Goal: Task Accomplishment & Management: Manage account settings

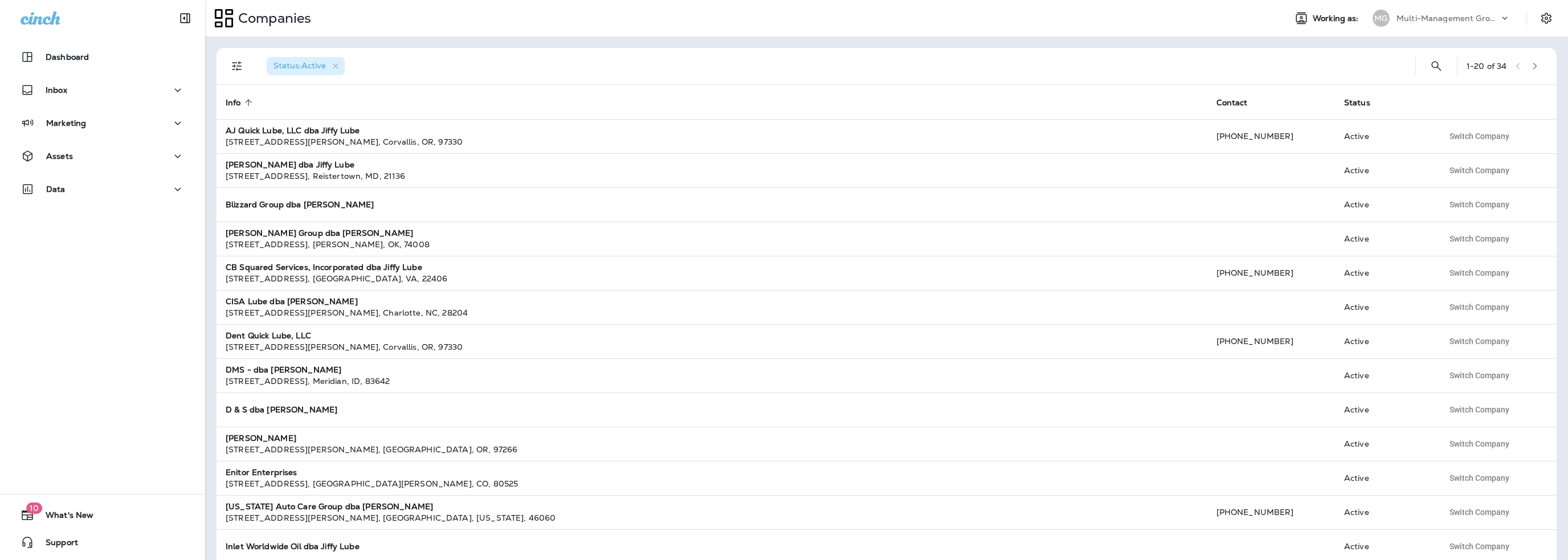
click at [1435, 14] on p "Multi-Management Group dba [PERSON_NAME]" at bounding box center [1447, 18] width 103 height 9
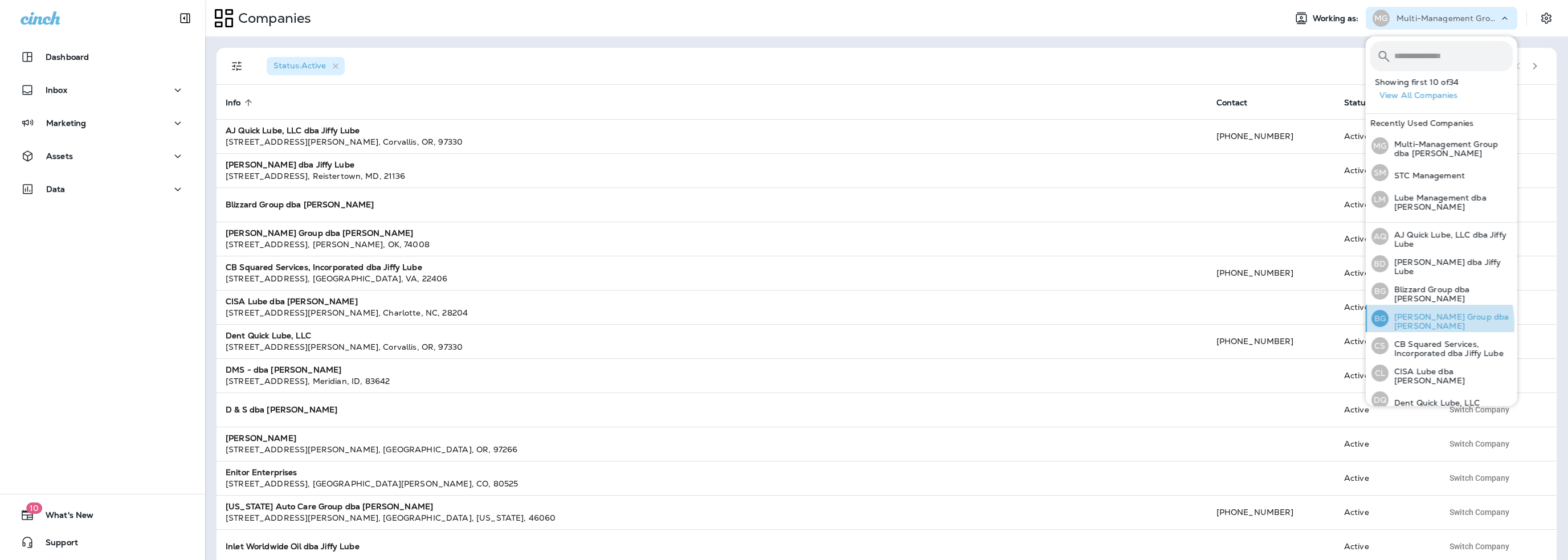
click at [1422, 322] on p "[PERSON_NAME] Group dba [PERSON_NAME]" at bounding box center [1451, 321] width 124 height 18
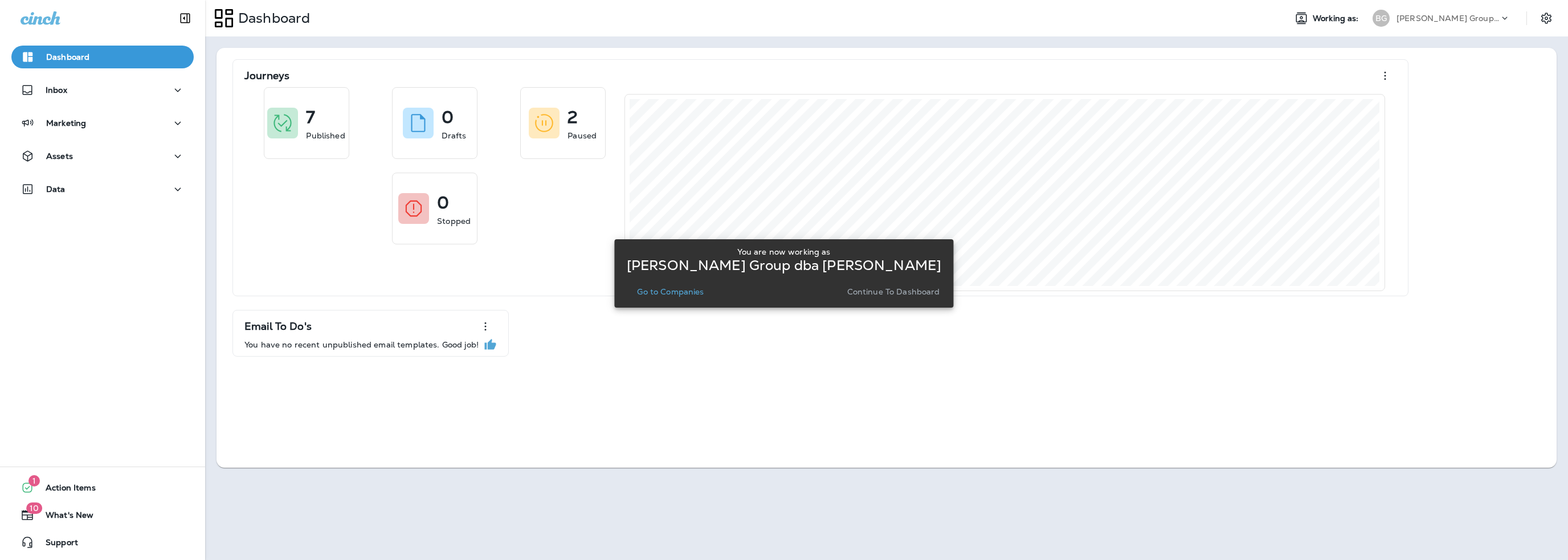
click at [655, 293] on p "Go to Companies" at bounding box center [671, 292] width 67 height 9
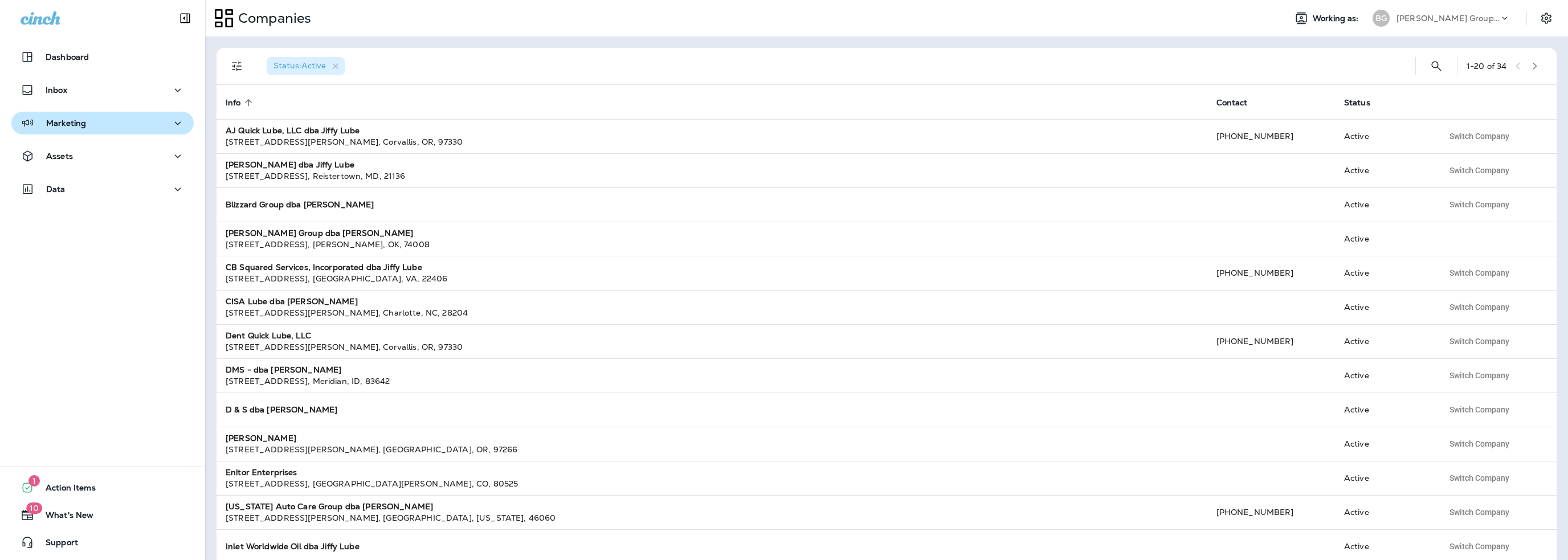
click at [76, 124] on p "Marketing" at bounding box center [65, 123] width 40 height 9
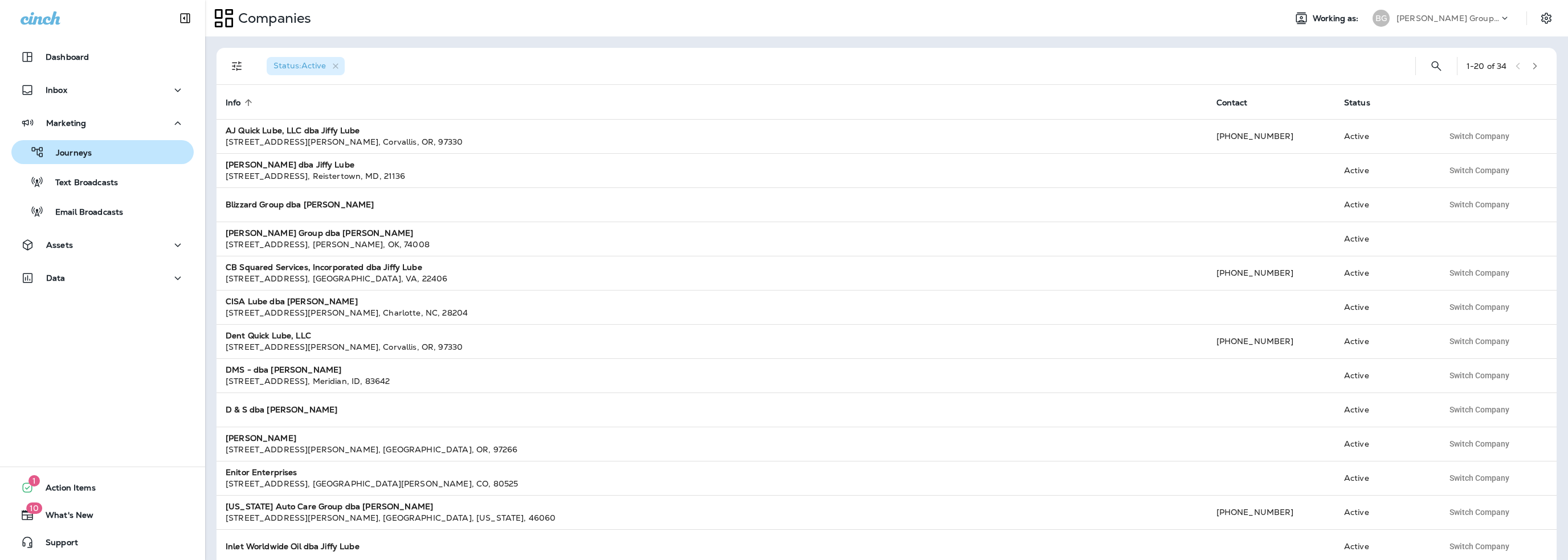
click at [76, 151] on p "Journeys" at bounding box center [68, 153] width 47 height 11
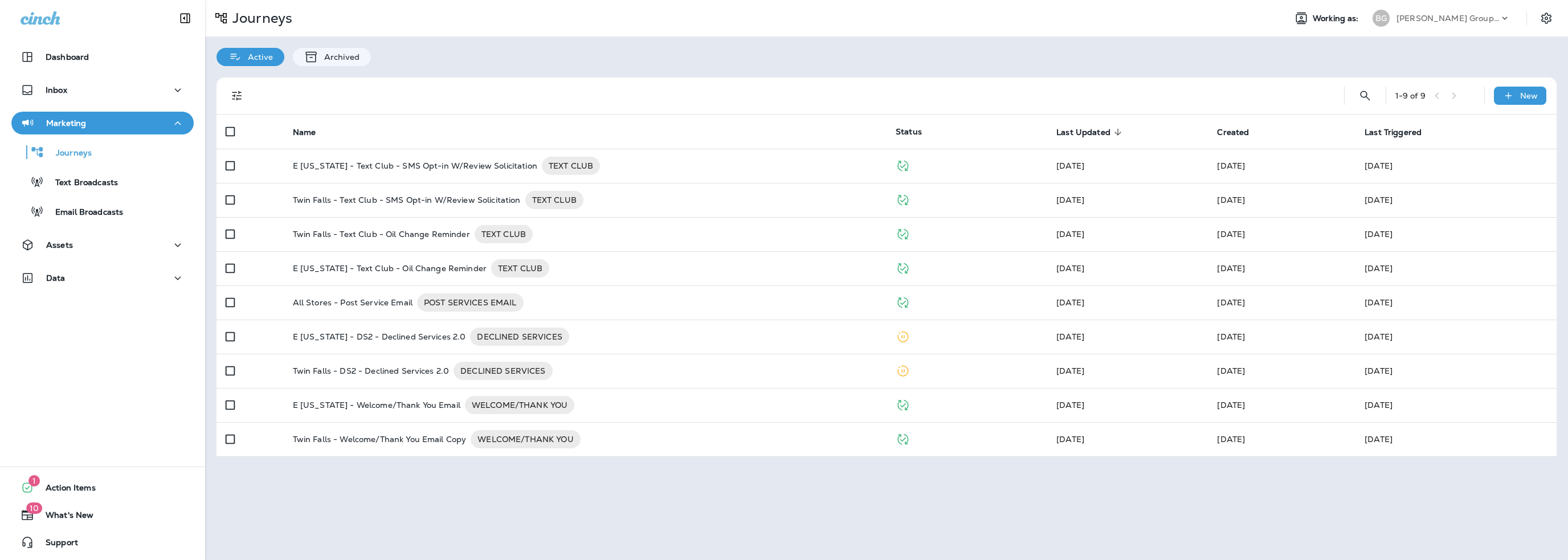
click at [1445, 20] on p "[PERSON_NAME] Group dba [PERSON_NAME]" at bounding box center [1447, 18] width 103 height 9
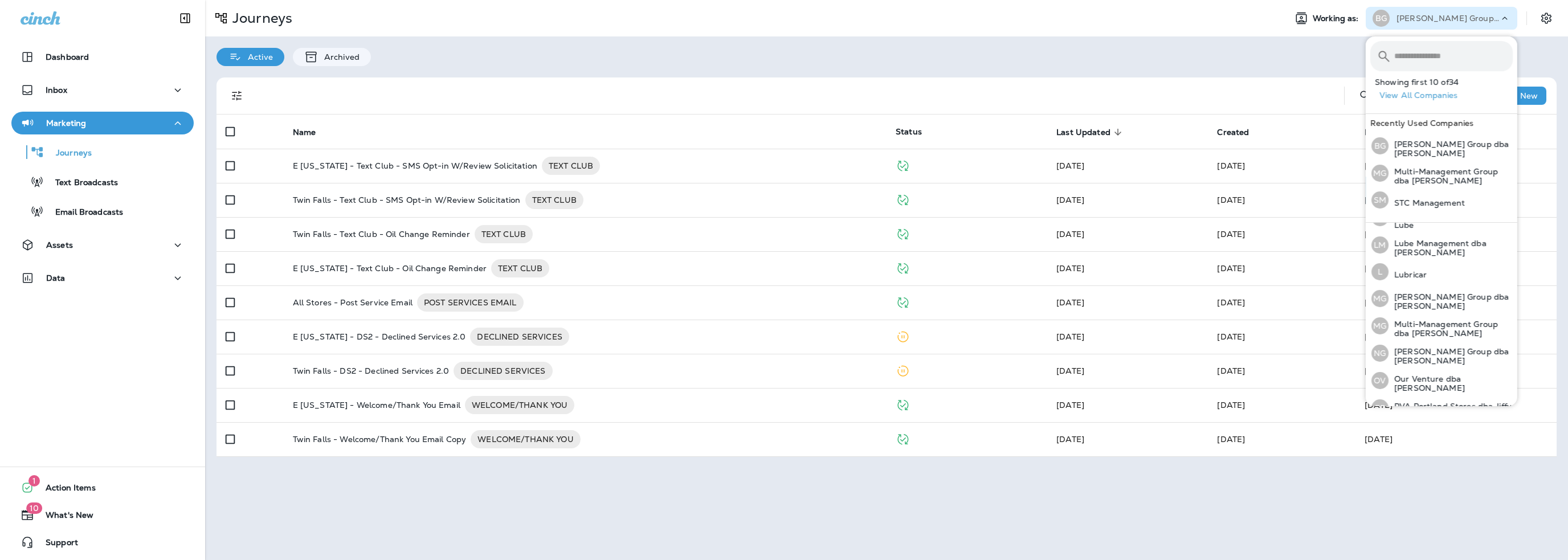
scroll to position [342, 0]
click at [1423, 296] on p "[PERSON_NAME] Group dba [PERSON_NAME]" at bounding box center [1451, 300] width 124 height 18
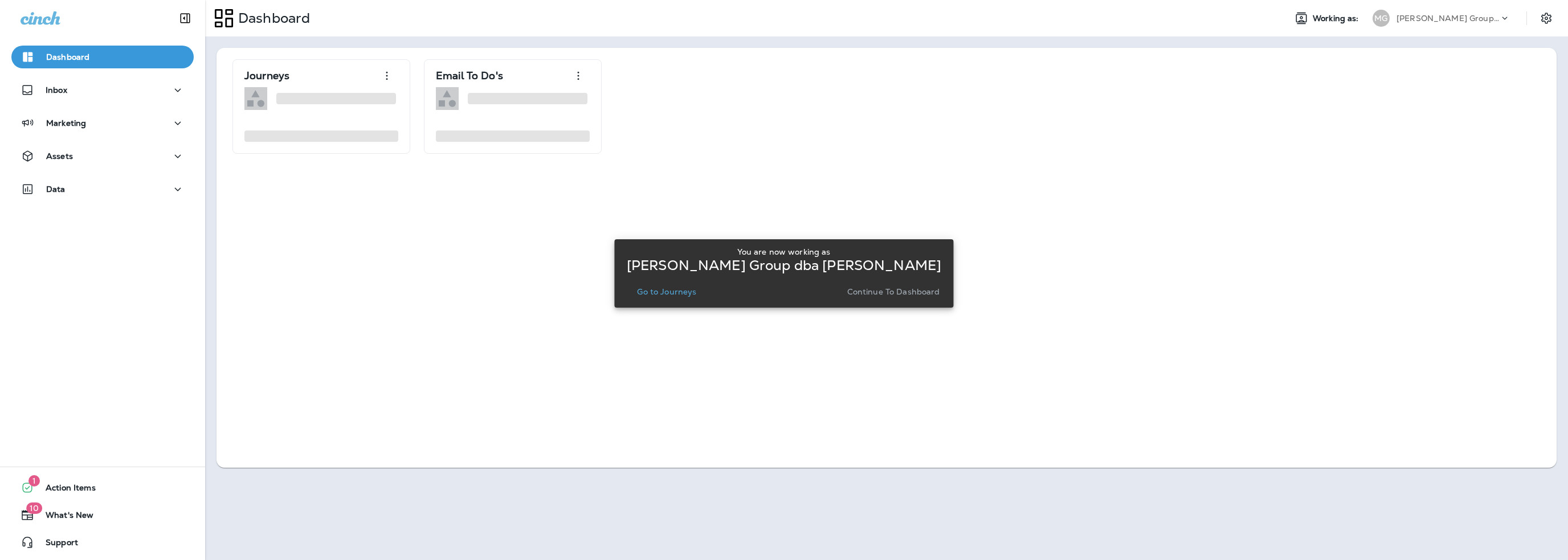
click at [676, 291] on p "Go to Journeys" at bounding box center [666, 292] width 59 height 9
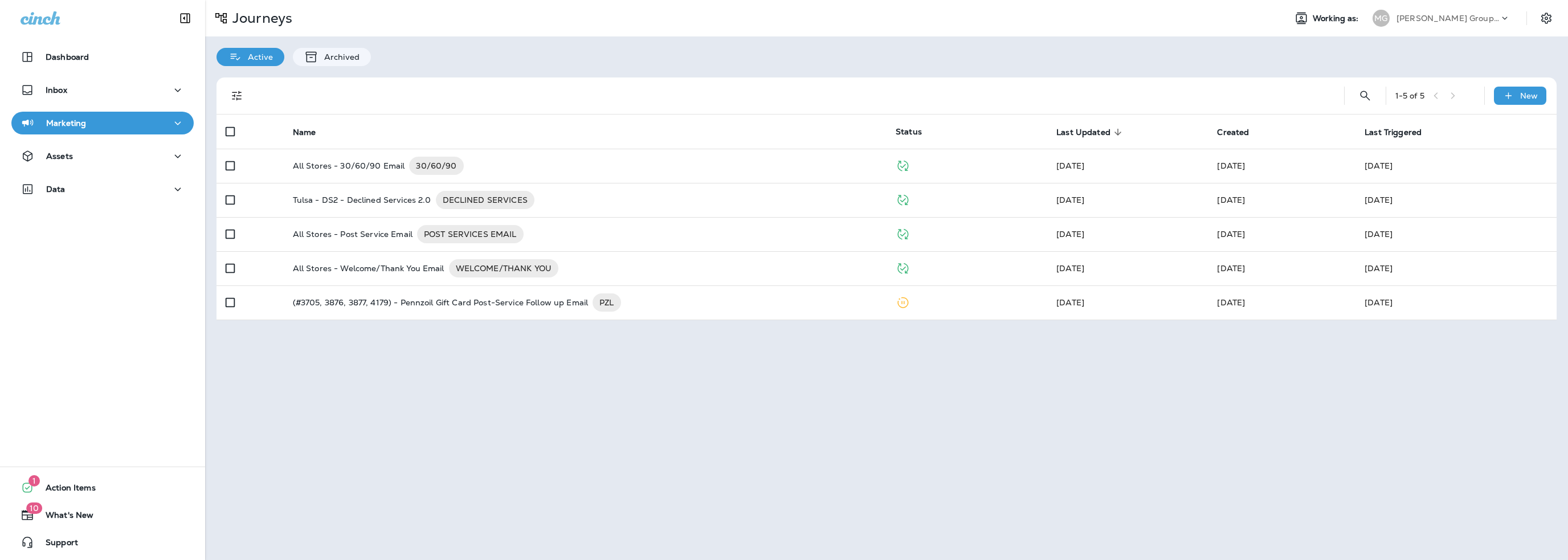
click at [82, 127] on p "Marketing" at bounding box center [65, 123] width 40 height 9
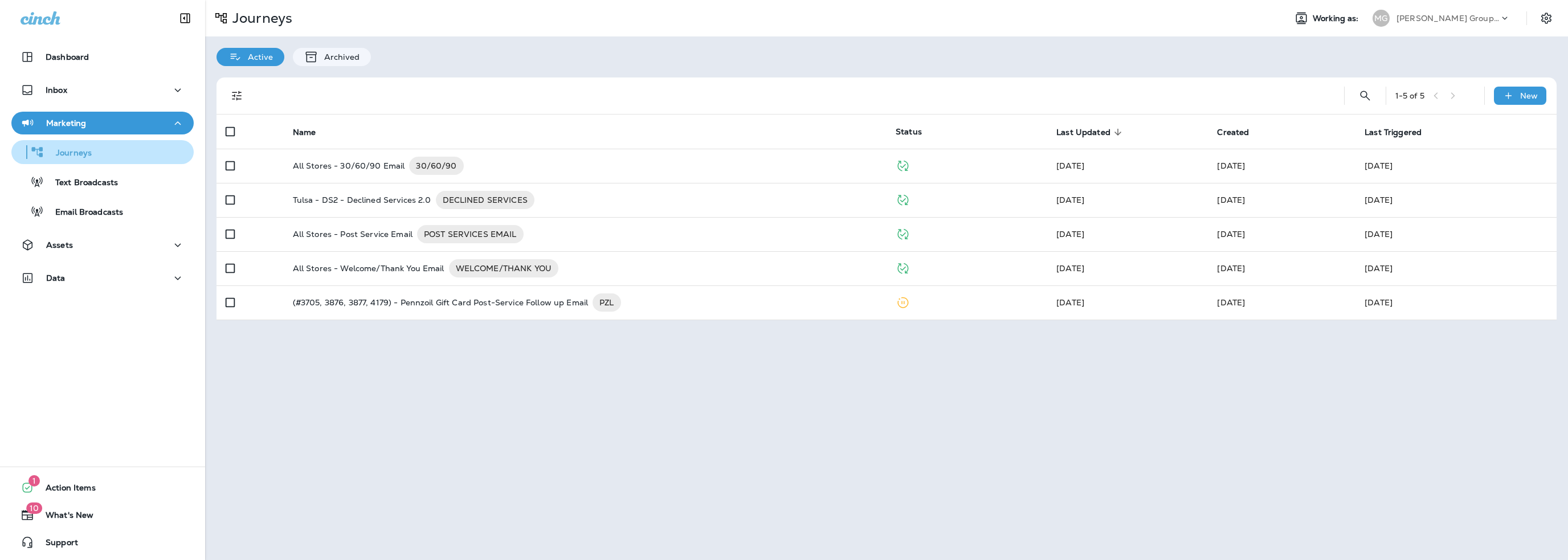
click at [80, 152] on p "Journeys" at bounding box center [68, 153] width 47 height 11
click at [92, 209] on p "Email Broadcasts" at bounding box center [83, 212] width 79 height 11
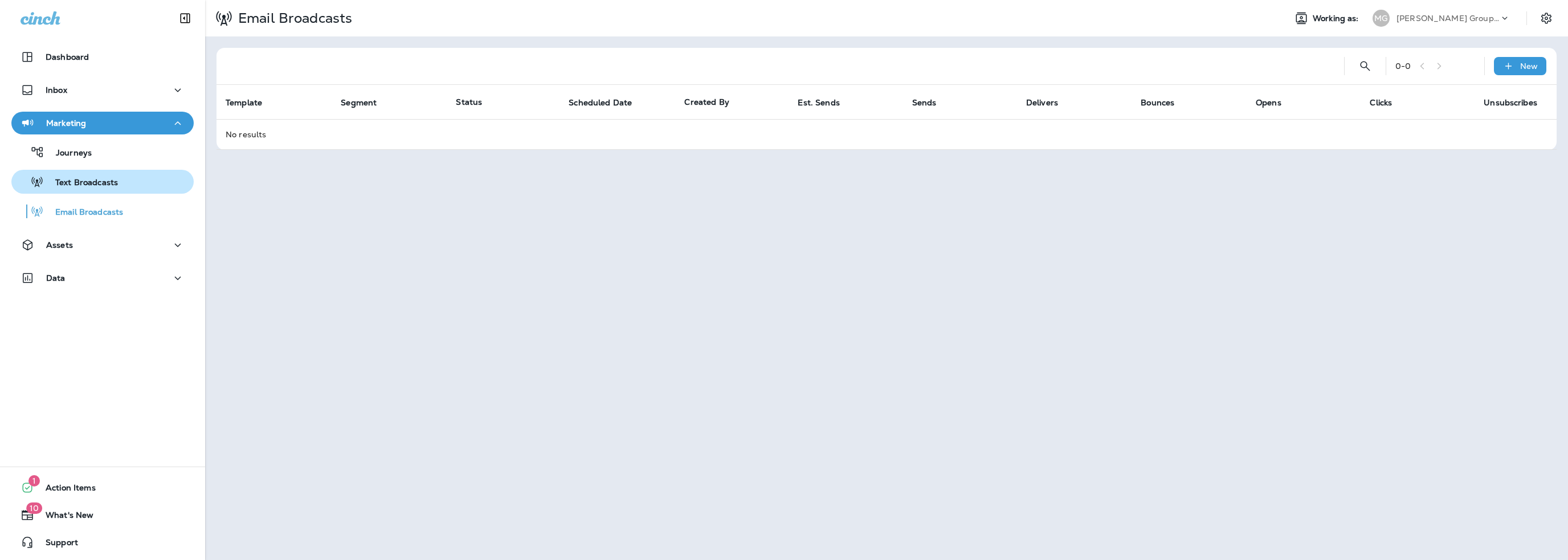
click at [92, 188] on p "Text Broadcasts" at bounding box center [81, 183] width 74 height 11
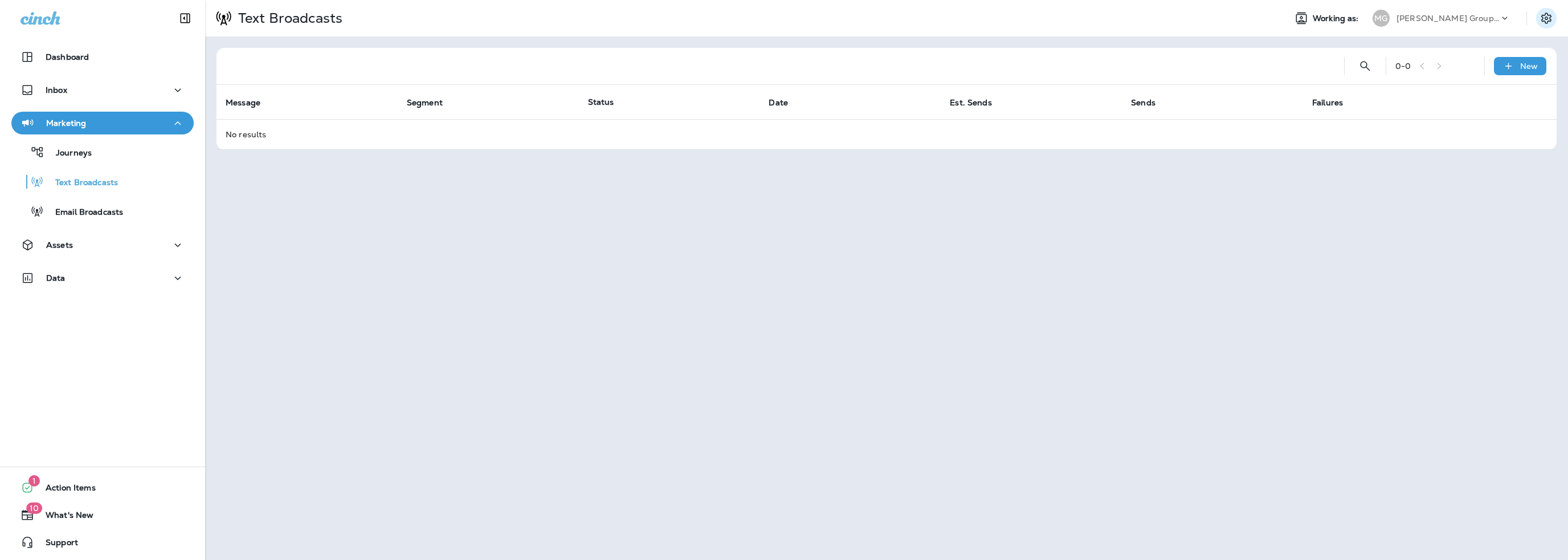
click at [1548, 24] on icon "Settings" at bounding box center [1546, 18] width 14 height 14
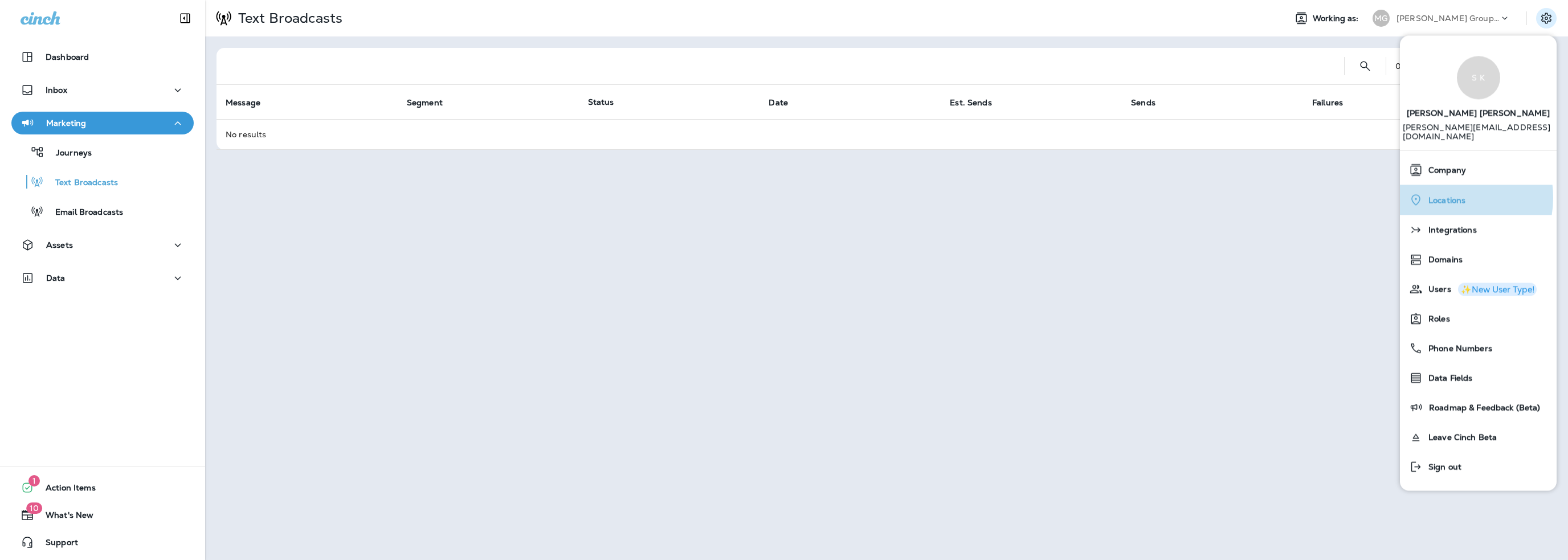
click at [1445, 196] on span "Locations" at bounding box center [1444, 200] width 43 height 9
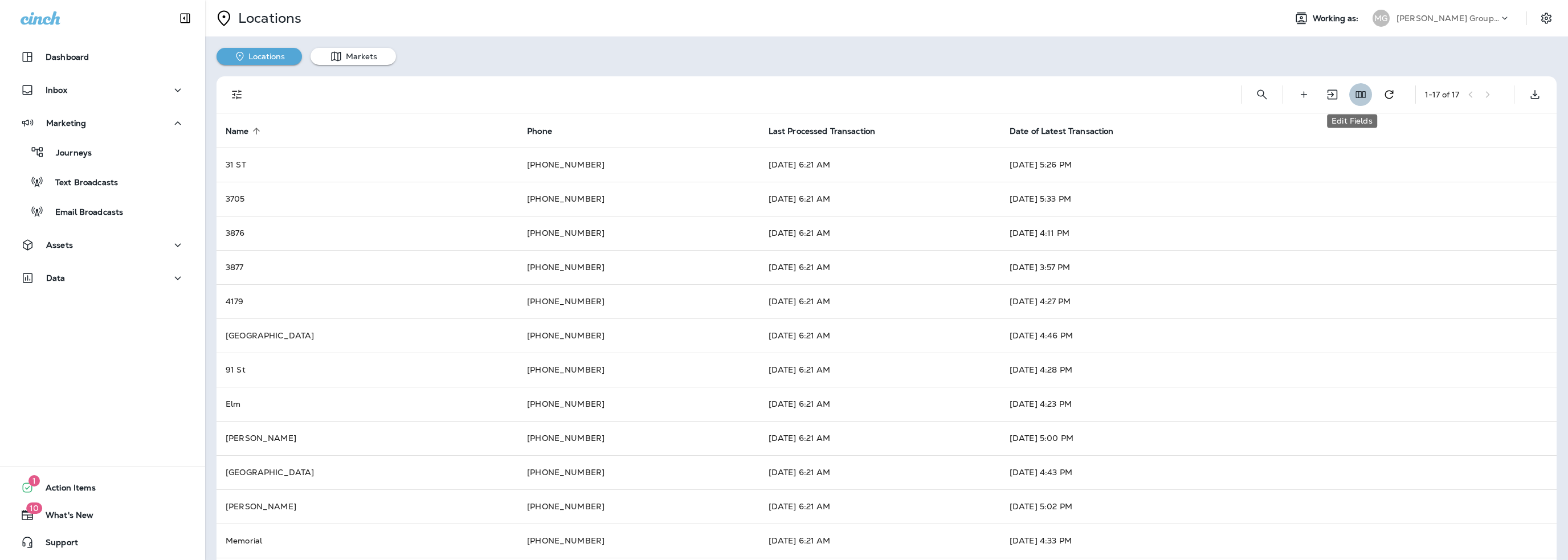
click at [1356, 95] on use "Edit Fields" at bounding box center [1361, 94] width 9 height 7
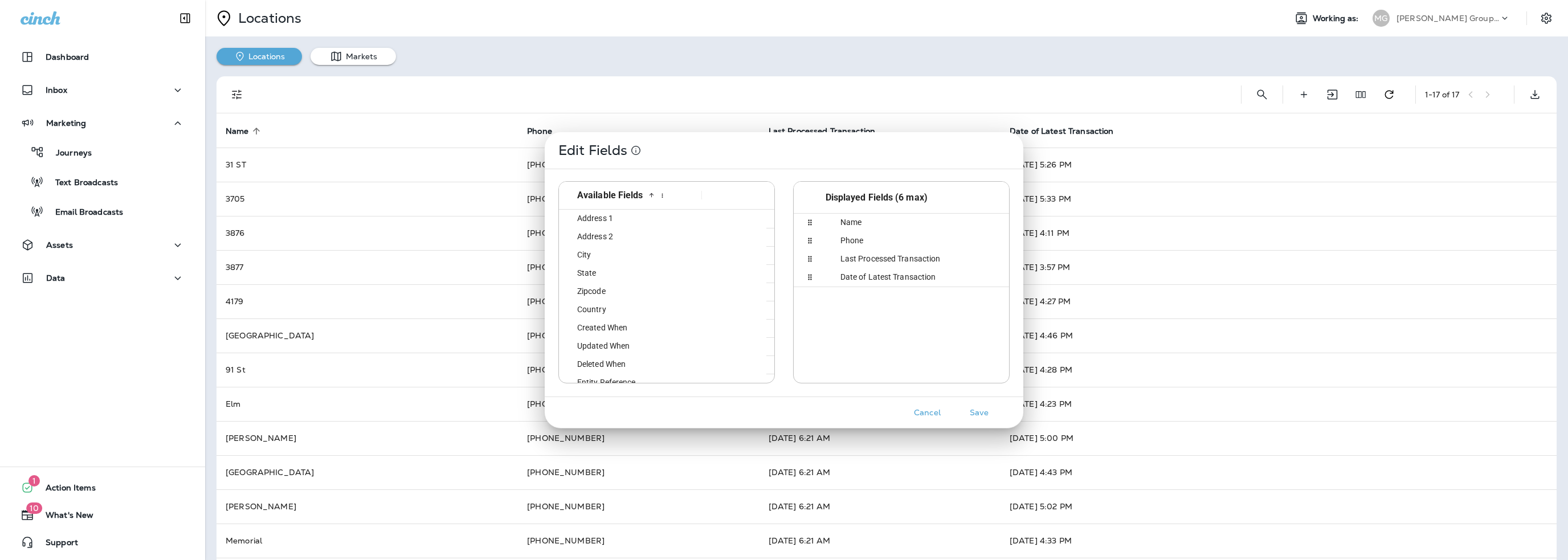
click at [617, 217] on div "Address 1" at bounding box center [630, 218] width 132 height 17
click at [977, 409] on button "Save" at bounding box center [979, 413] width 43 height 17
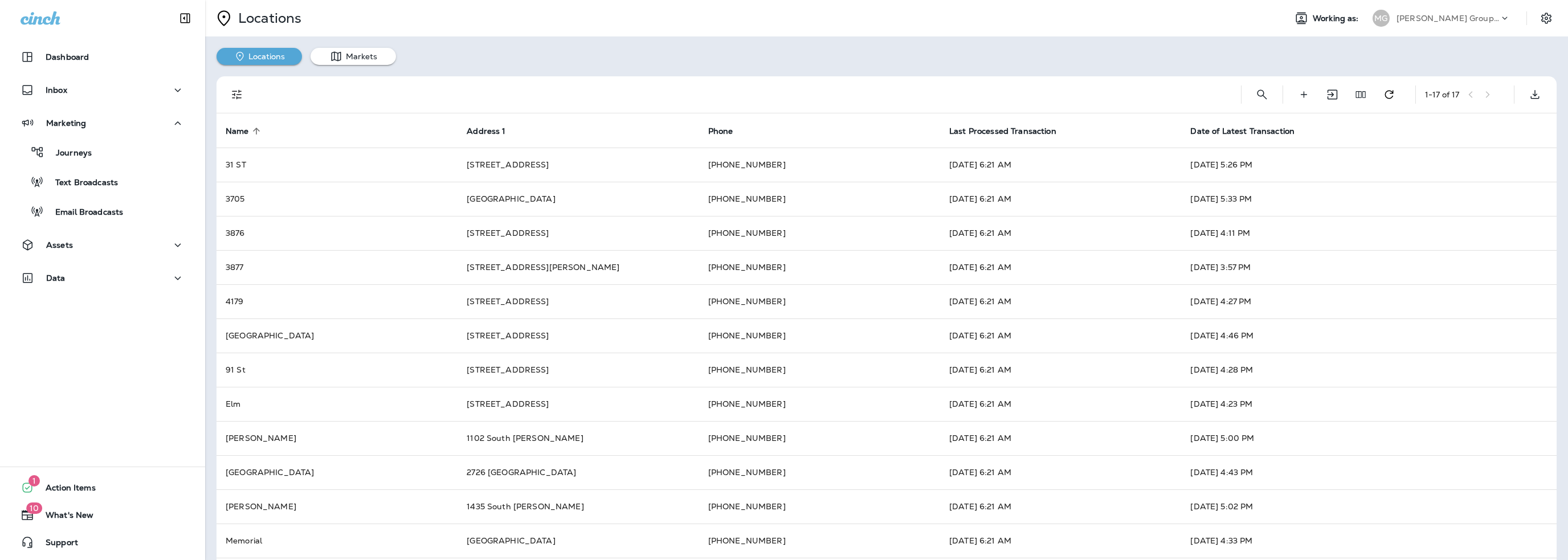
click at [1433, 21] on p "[PERSON_NAME] Group dba [PERSON_NAME]" at bounding box center [1447, 18] width 103 height 9
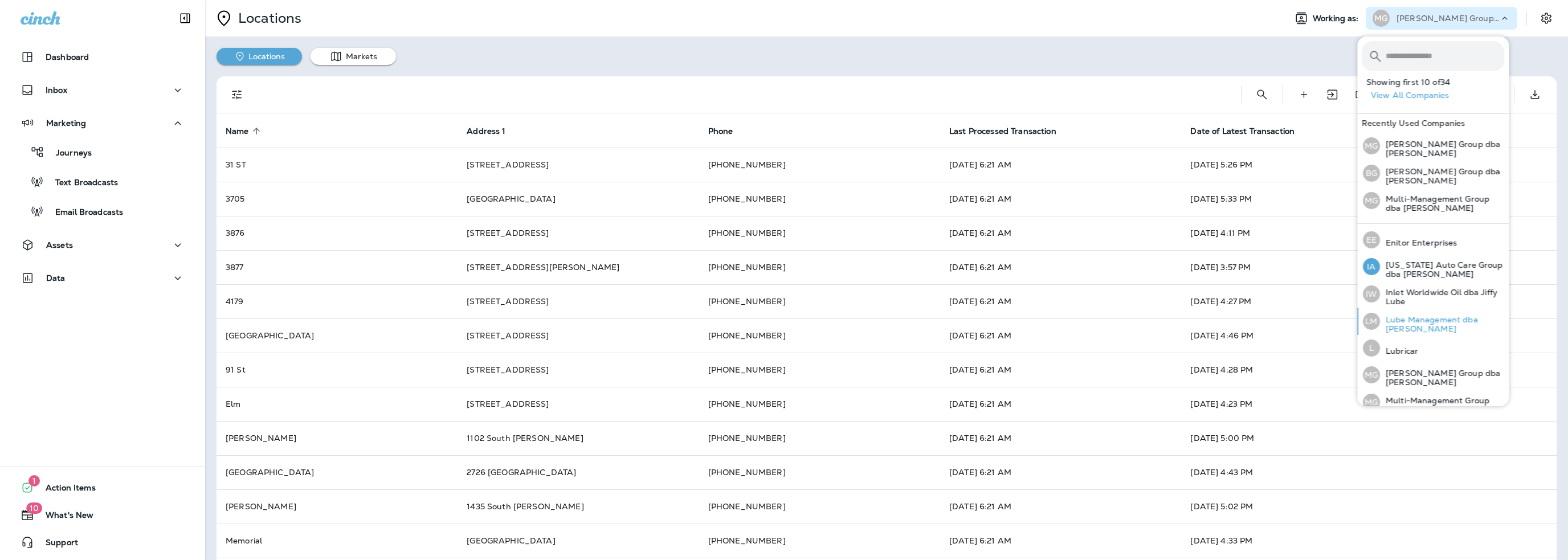
scroll to position [285, 0]
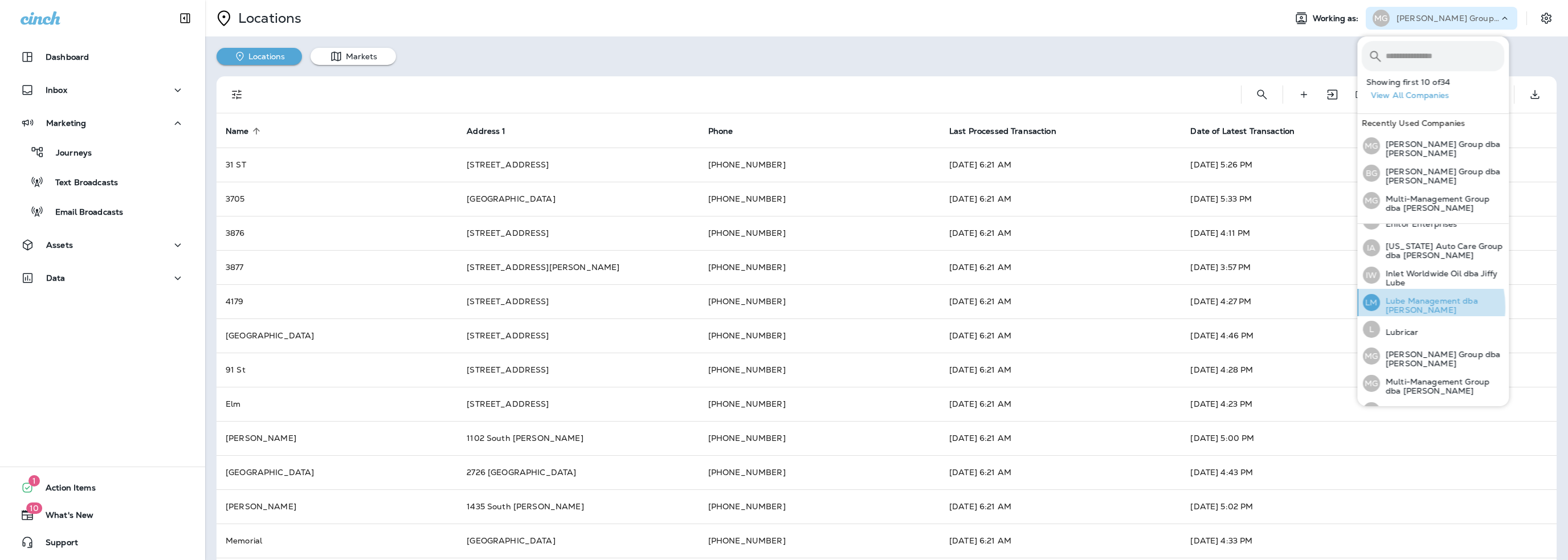
click at [1407, 302] on p "Lube Management dba [PERSON_NAME]" at bounding box center [1442, 305] width 124 height 18
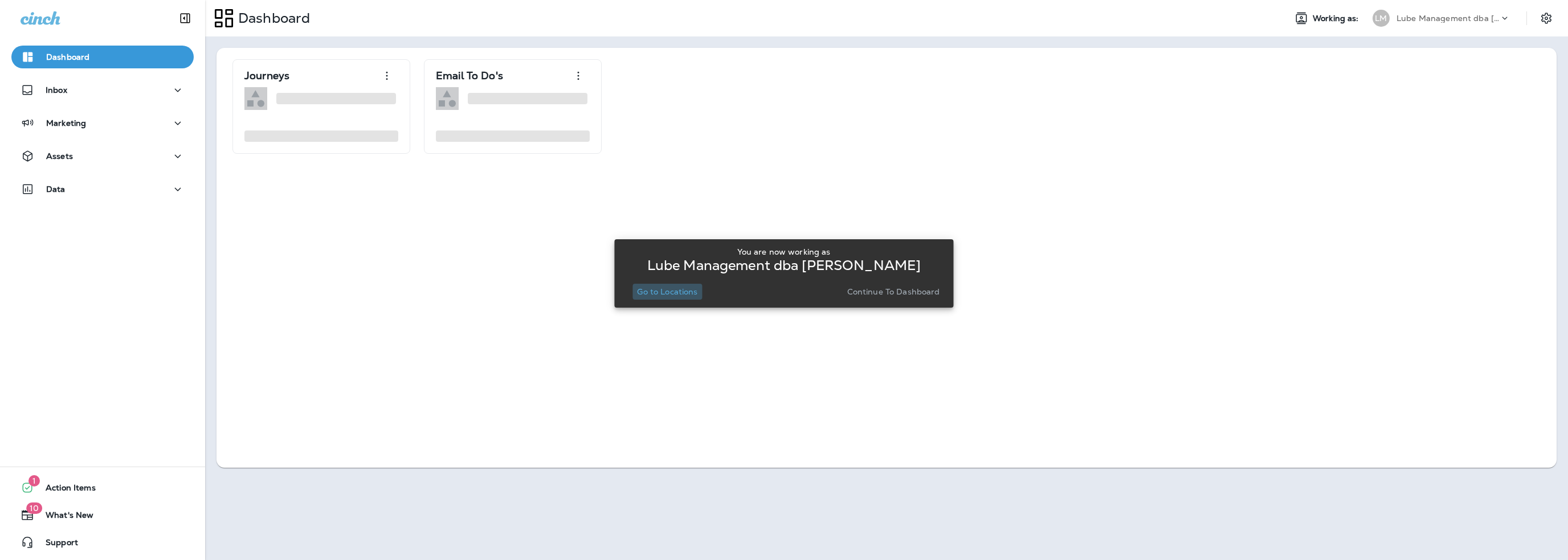
click at [665, 294] on p "Go to Locations" at bounding box center [667, 292] width 60 height 9
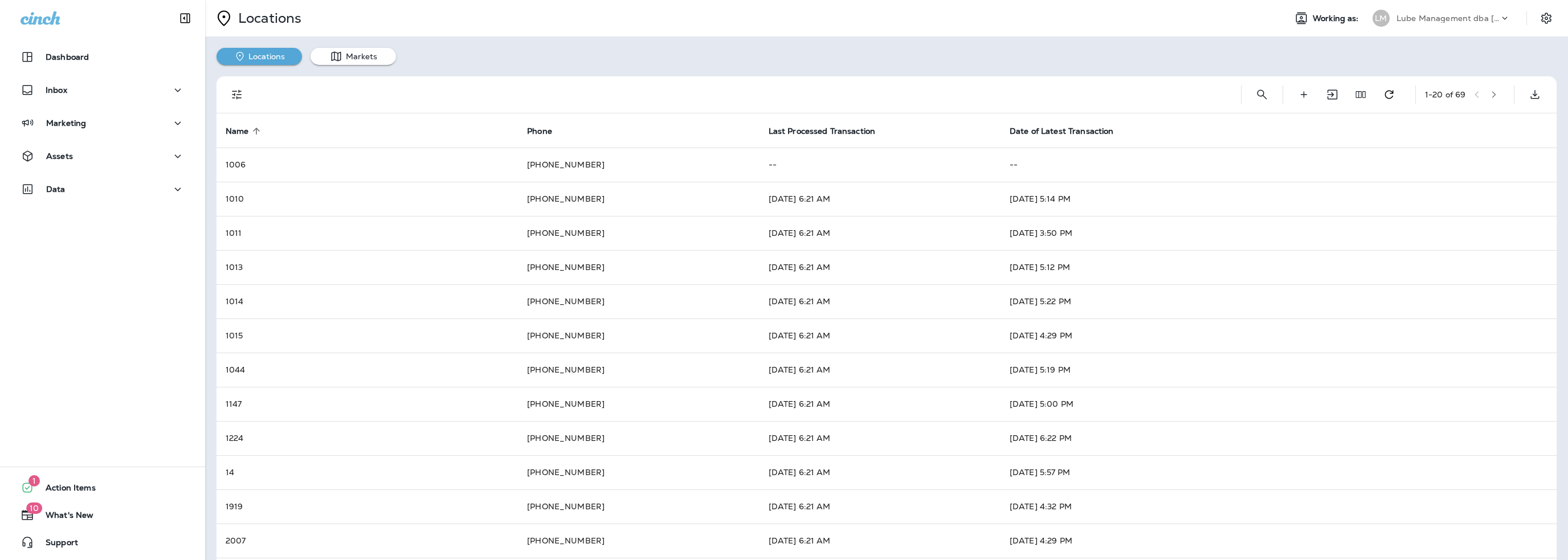
click at [1448, 23] on p "Lube Management dba [PERSON_NAME]" at bounding box center [1447, 18] width 103 height 9
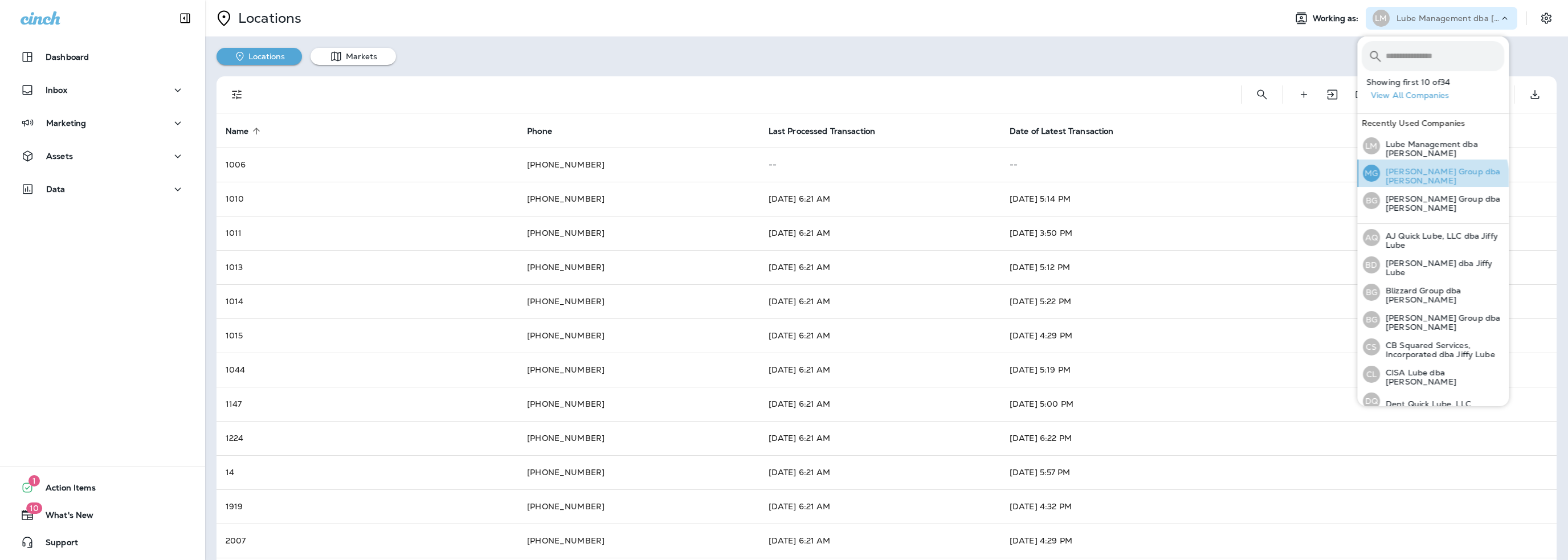
click at [1433, 178] on p "[PERSON_NAME] Group dba [PERSON_NAME]" at bounding box center [1442, 176] width 124 height 18
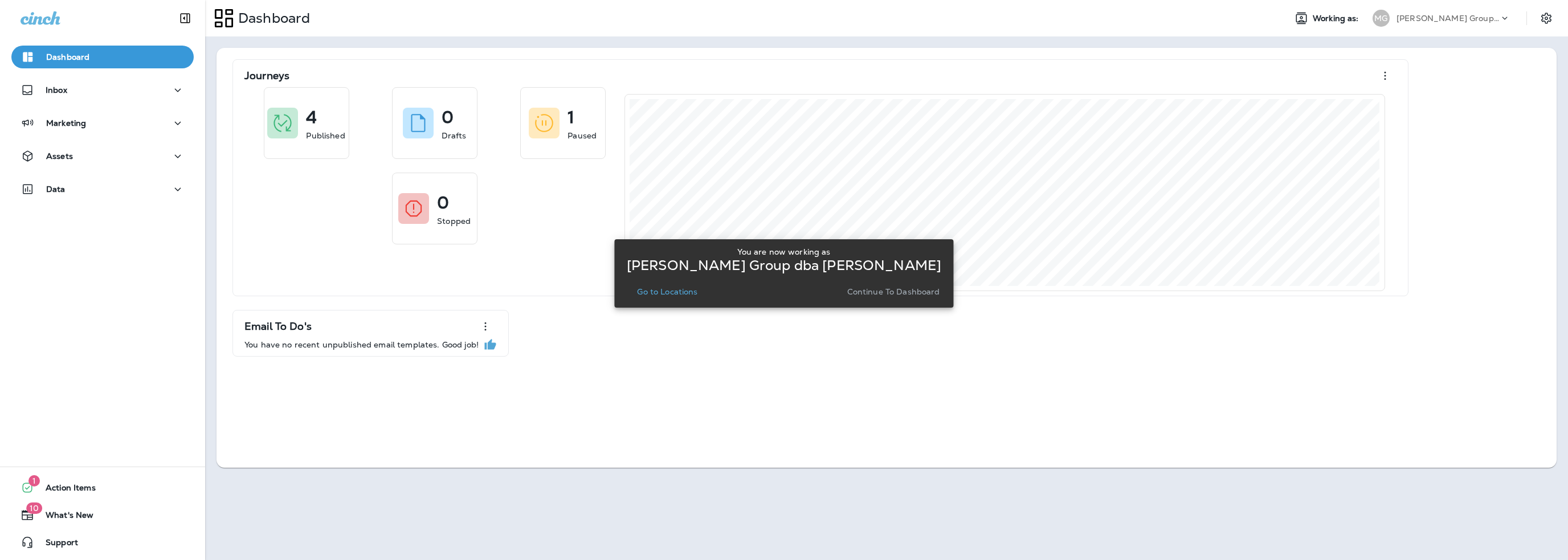
click at [679, 288] on p "Go to Locations" at bounding box center [667, 292] width 60 height 9
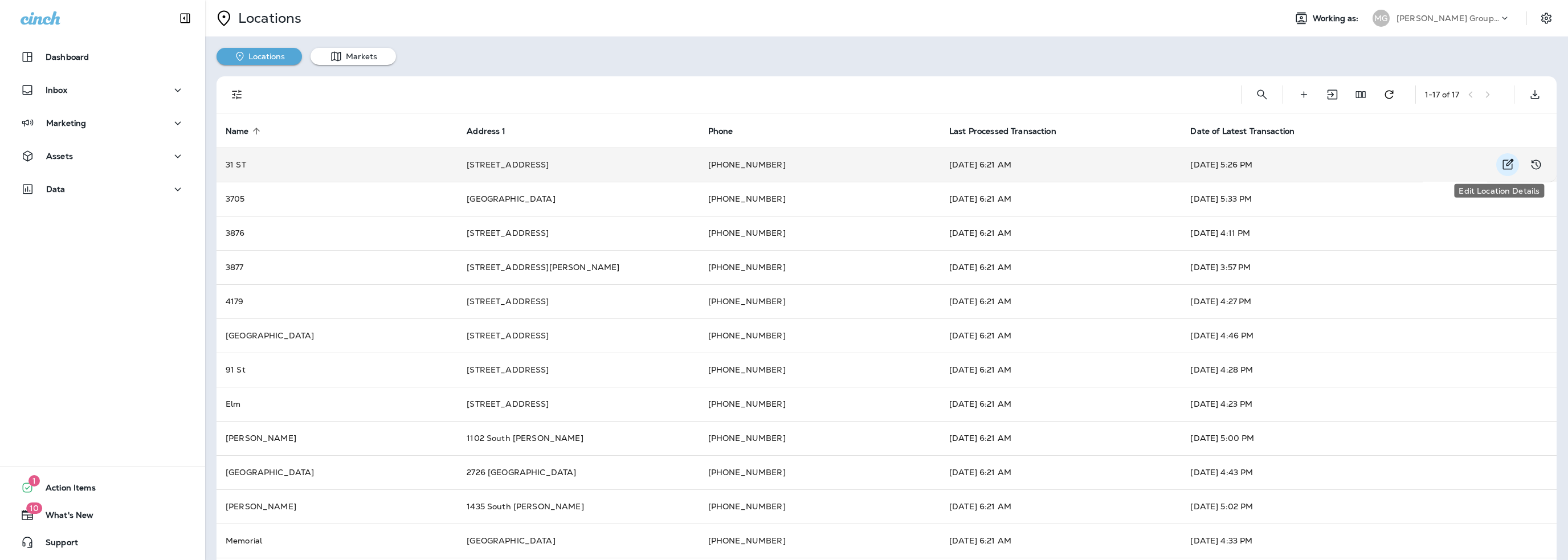
click at [1501, 166] on icon "Edit Location Details" at bounding box center [1508, 164] width 14 height 14
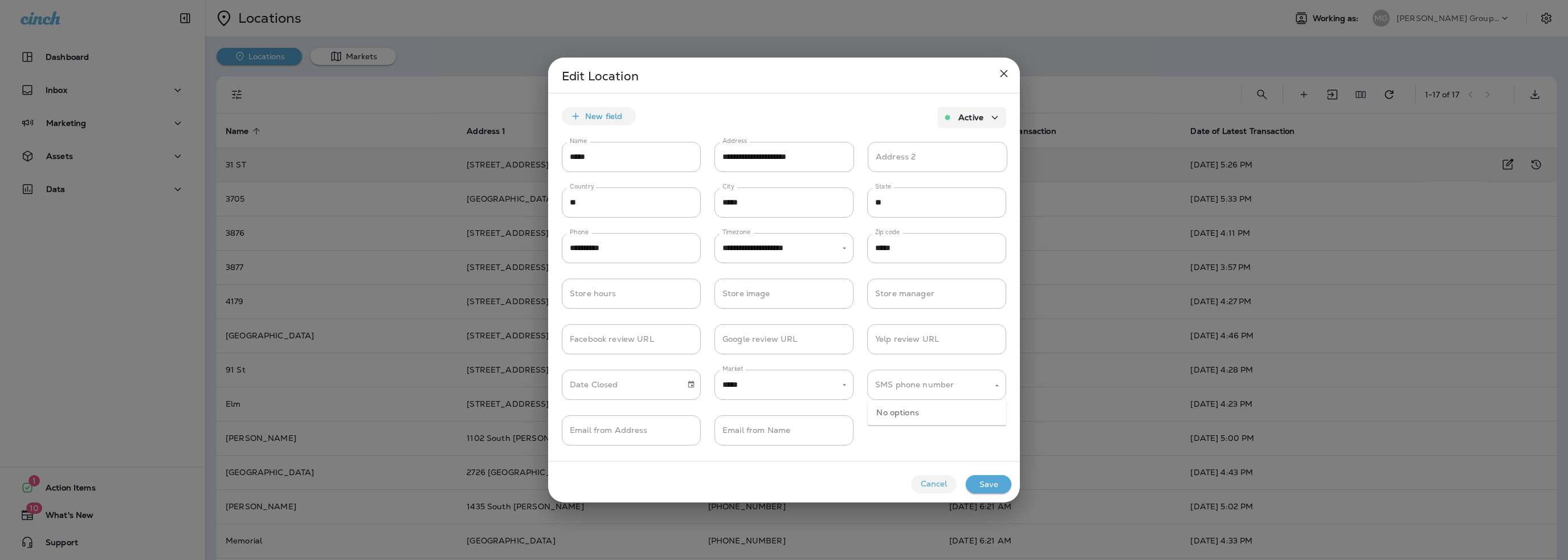
click at [907, 395] on div "SMS phone number" at bounding box center [937, 385] width 139 height 31
click at [796, 459] on div "**********" at bounding box center [784, 277] width 472 height 367
click at [928, 481] on button "Cancel" at bounding box center [934, 484] width 46 height 18
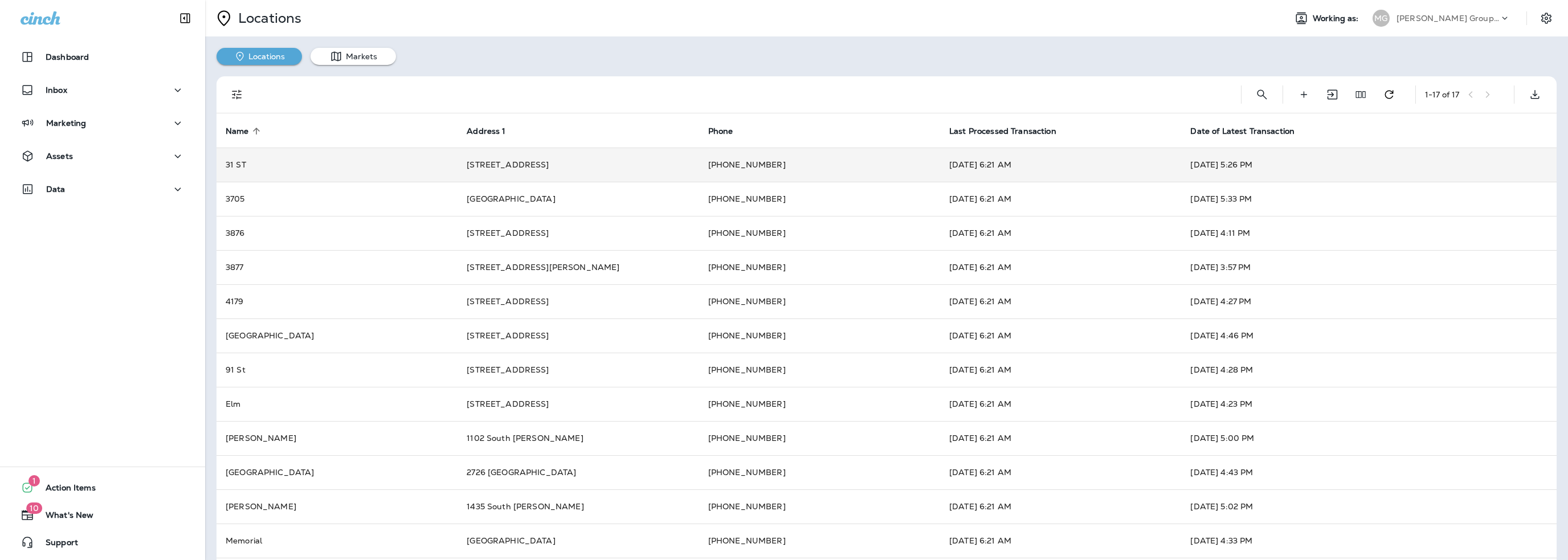
click at [1425, 20] on p "[PERSON_NAME] Group dba [PERSON_NAME]" at bounding box center [1447, 18] width 103 height 9
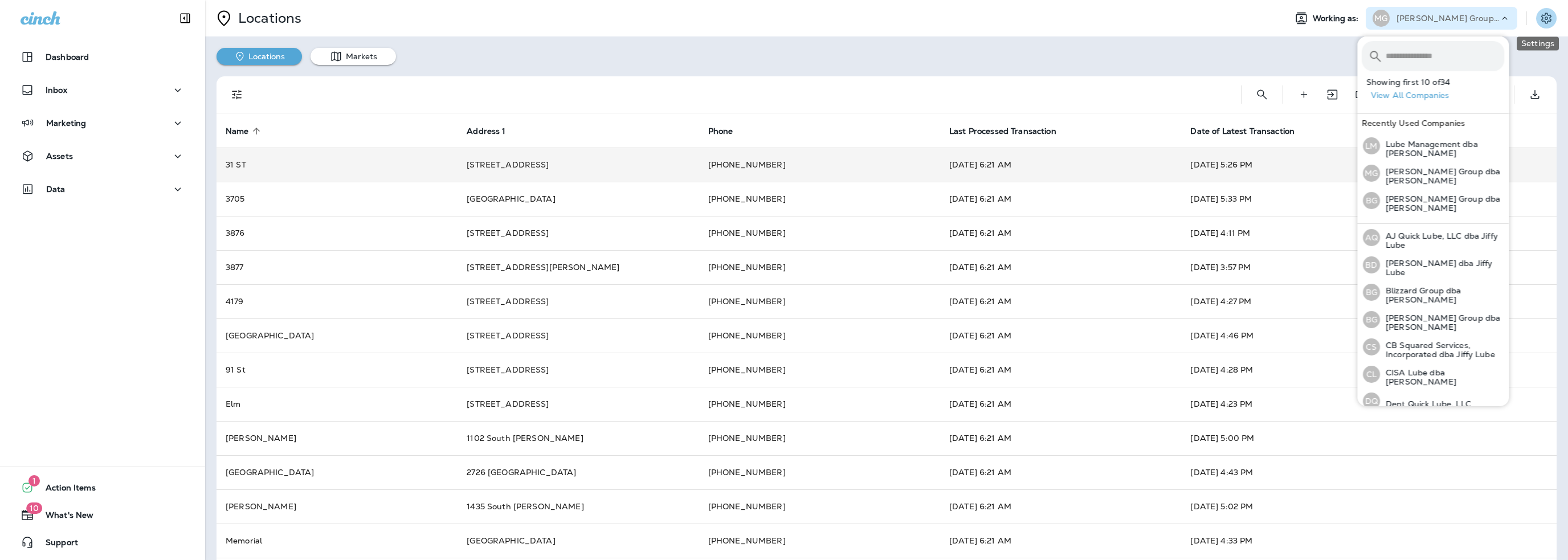
click at [1543, 17] on icon "Settings" at bounding box center [1546, 18] width 14 height 14
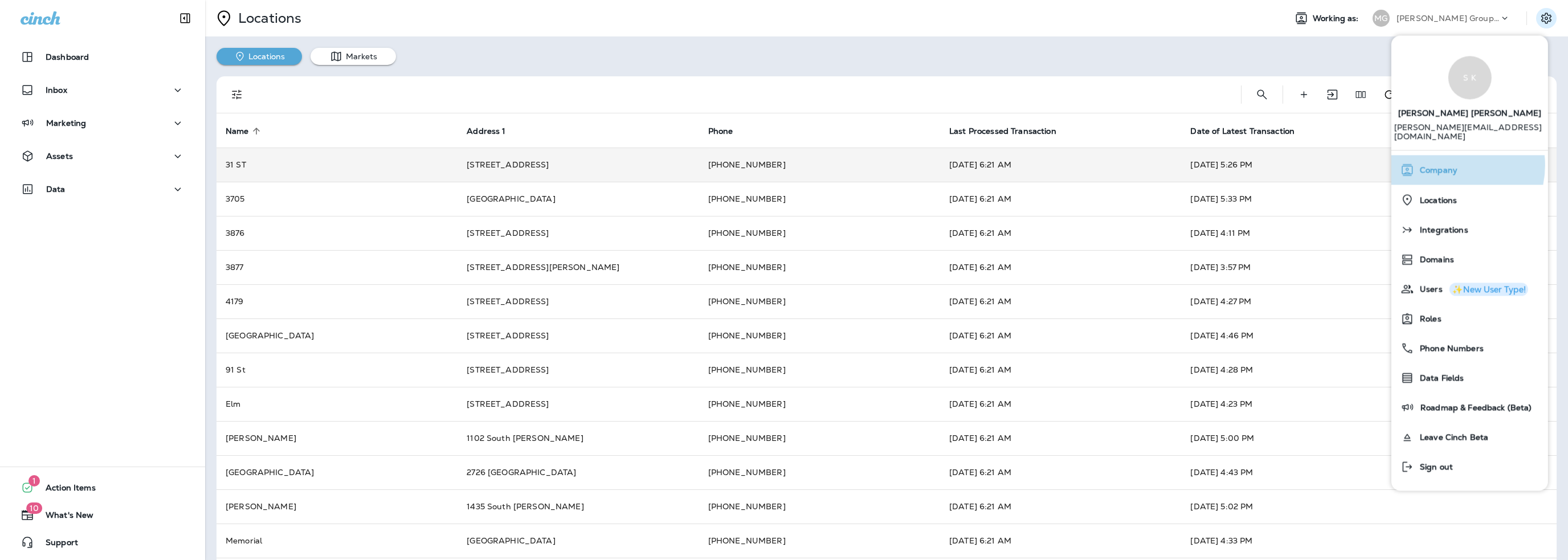
click at [1449, 166] on span "Company" at bounding box center [1436, 170] width 44 height 9
